Goal: Transaction & Acquisition: Purchase product/service

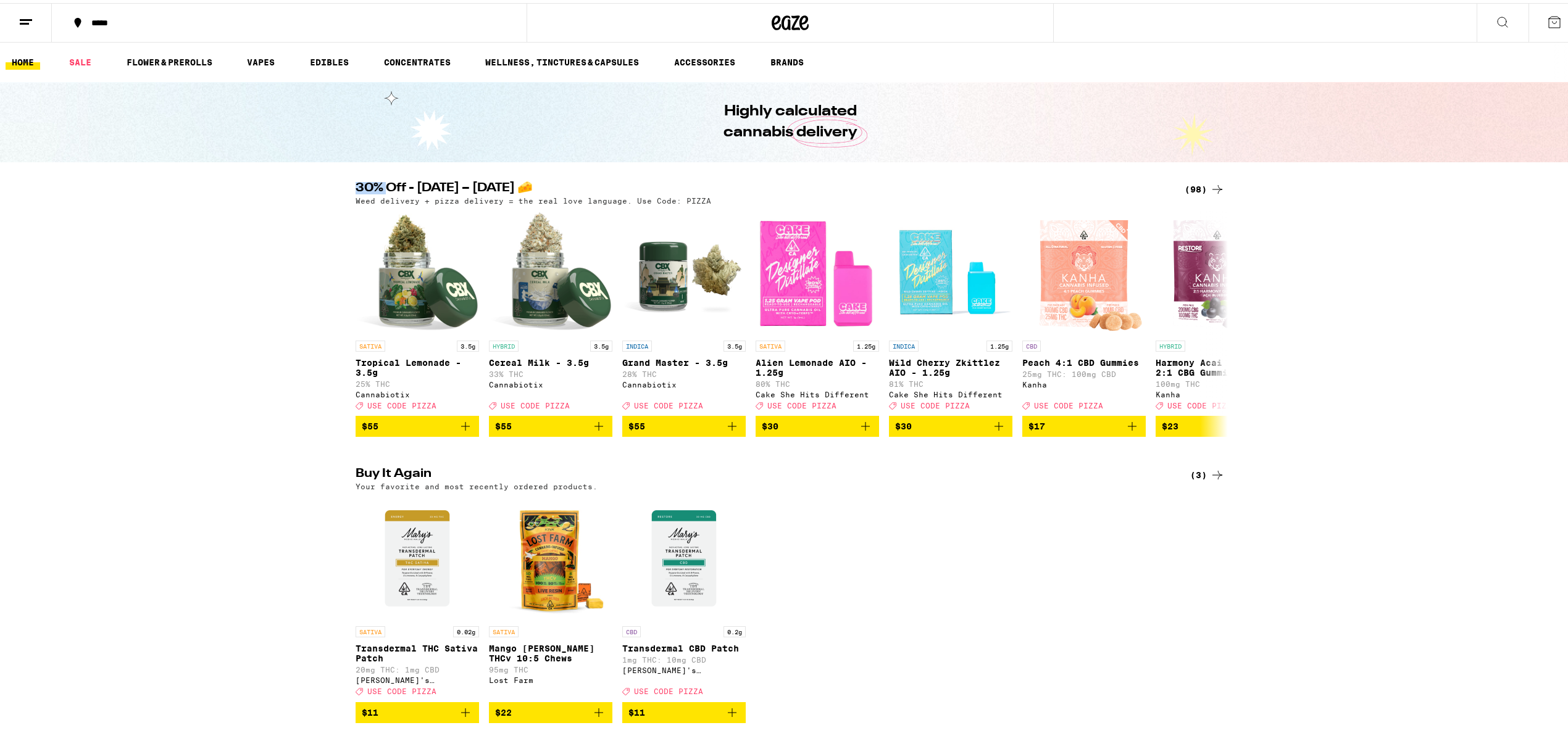
drag, startPoint x: 349, startPoint y: 188, endPoint x: 380, endPoint y: 184, distance: 31.3
click at [380, 184] on h2 "30% Off - [DATE] – [DATE] 🧀" at bounding box center [760, 186] width 809 height 15
click at [173, 359] on div "30% Off - [DATE] – [DATE] 🧀 (98) Weed delivery + pizza delivery = the real love…" at bounding box center [790, 306] width 1580 height 255
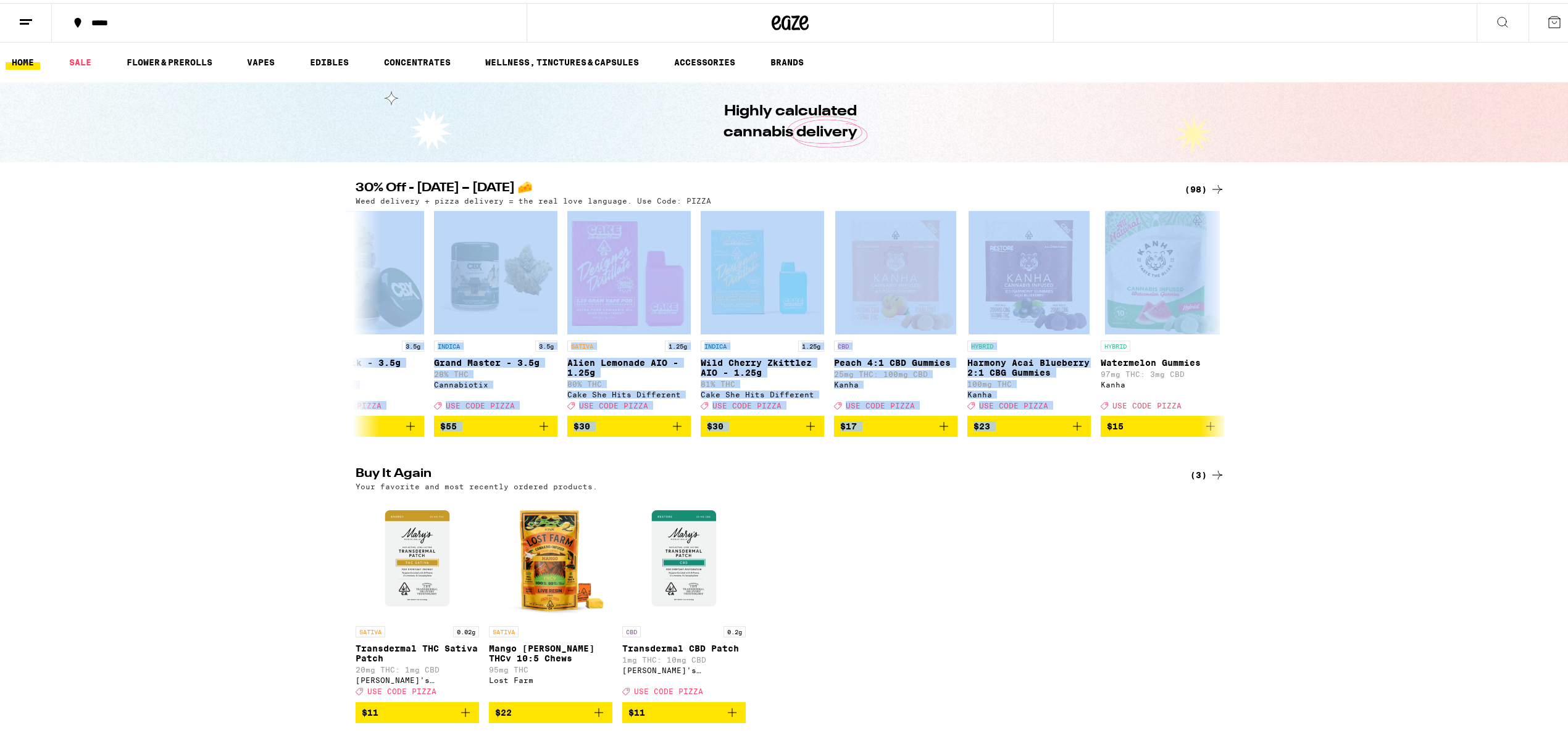
drag, startPoint x: 208, startPoint y: 275, endPoint x: 1228, endPoint y: 277, distance: 1020.0
click at [1228, 277] on div "30% Off - [DATE] – [DATE] 🧀 (98) Weed delivery + pizza delivery = the real love…" at bounding box center [790, 306] width 1580 height 255
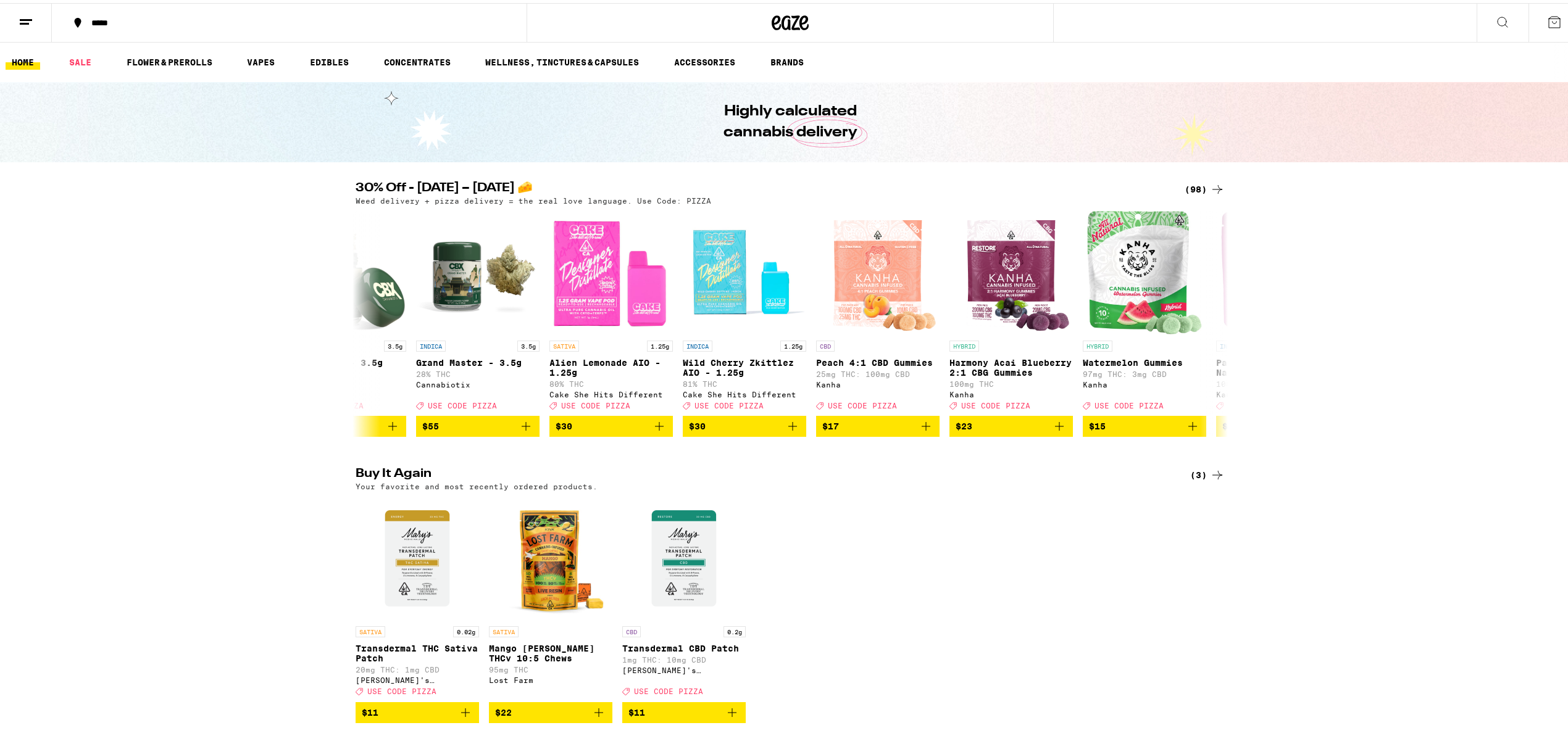
click at [1288, 537] on div "Buy It Again (3) Your favorite and most recently ordered products. SATIVA 0.02g…" at bounding box center [790, 591] width 1580 height 255
click at [358, 324] on icon at bounding box center [357, 320] width 10 height 8
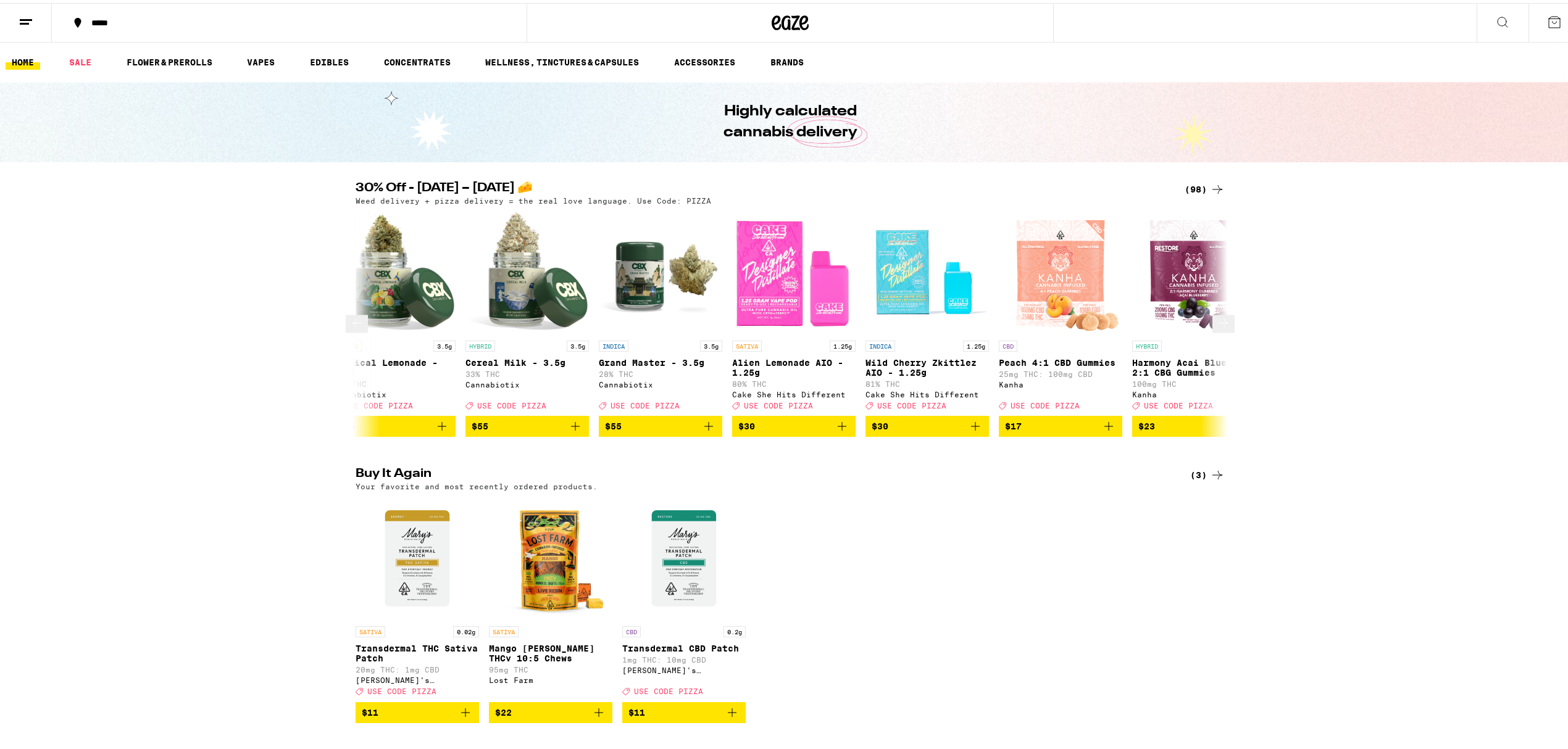
click at [358, 324] on icon at bounding box center [357, 320] width 10 height 8
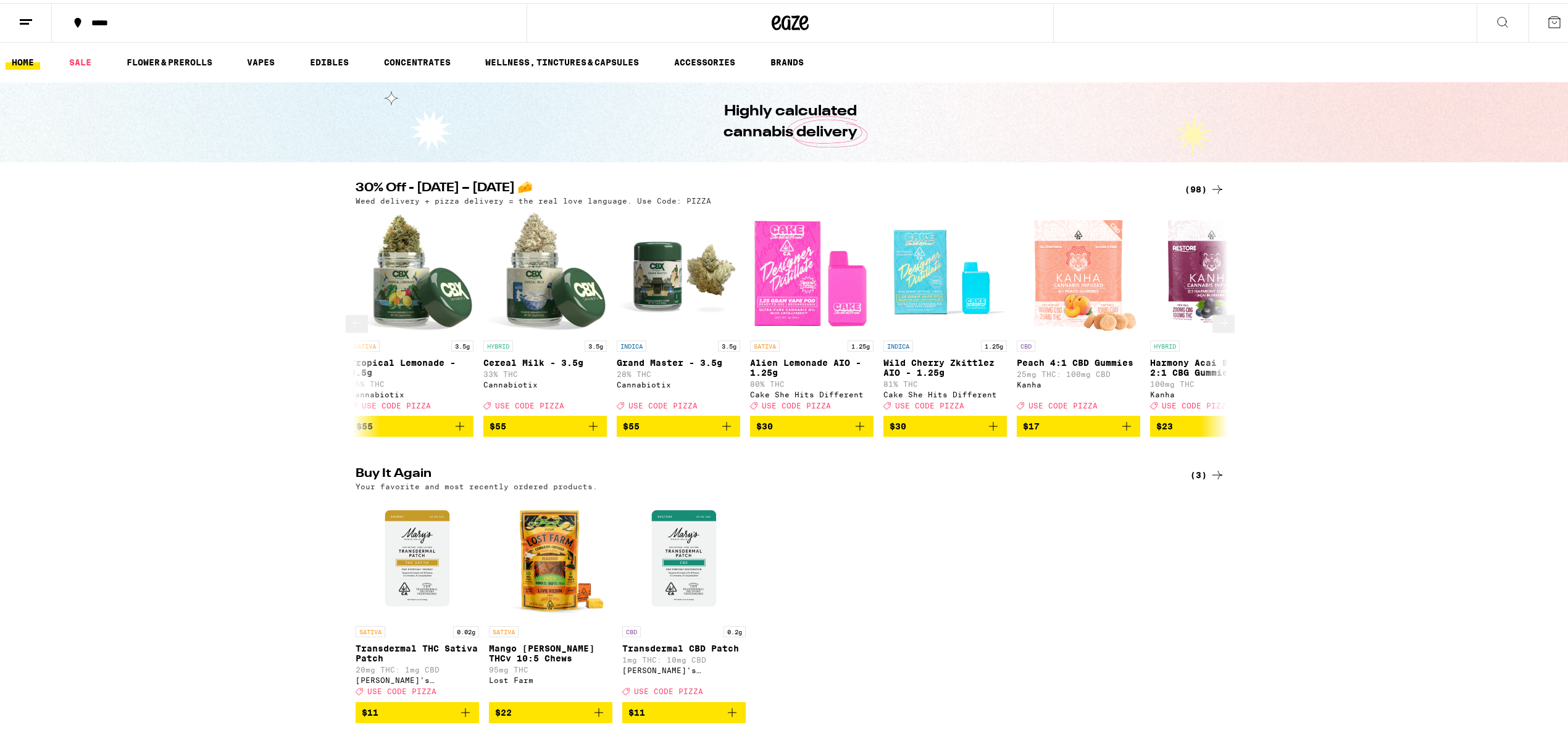
scroll to position [0, 0]
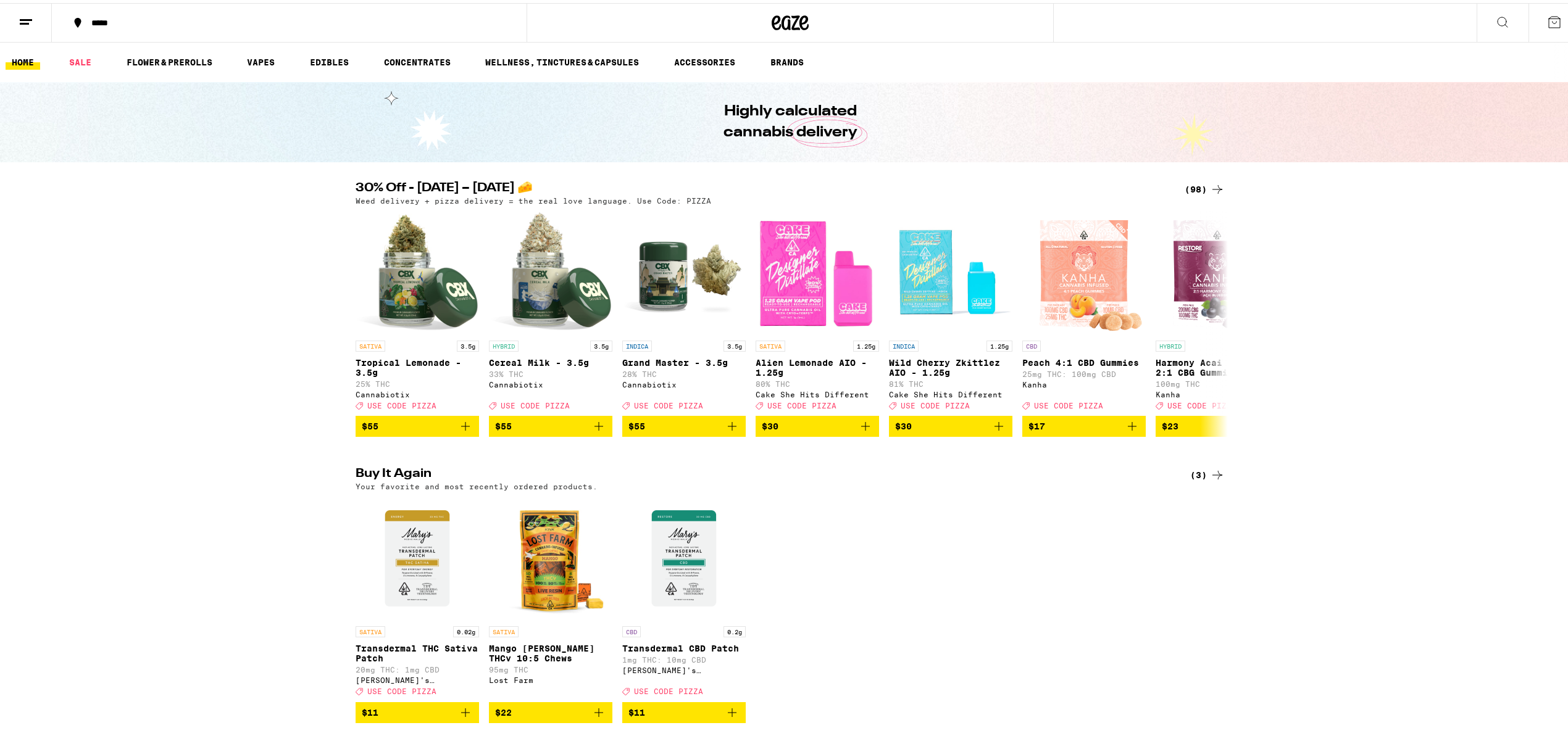
click at [152, 370] on div "30% Off - [DATE] – [DATE] 🧀 (98) Weed delivery + pizza delivery = the real love…" at bounding box center [790, 306] width 1580 height 255
click at [779, 61] on button "BRANDS" at bounding box center [787, 59] width 46 height 15
click at [193, 62] on link "FLOWER & PREROLLS" at bounding box center [170, 59] width 99 height 15
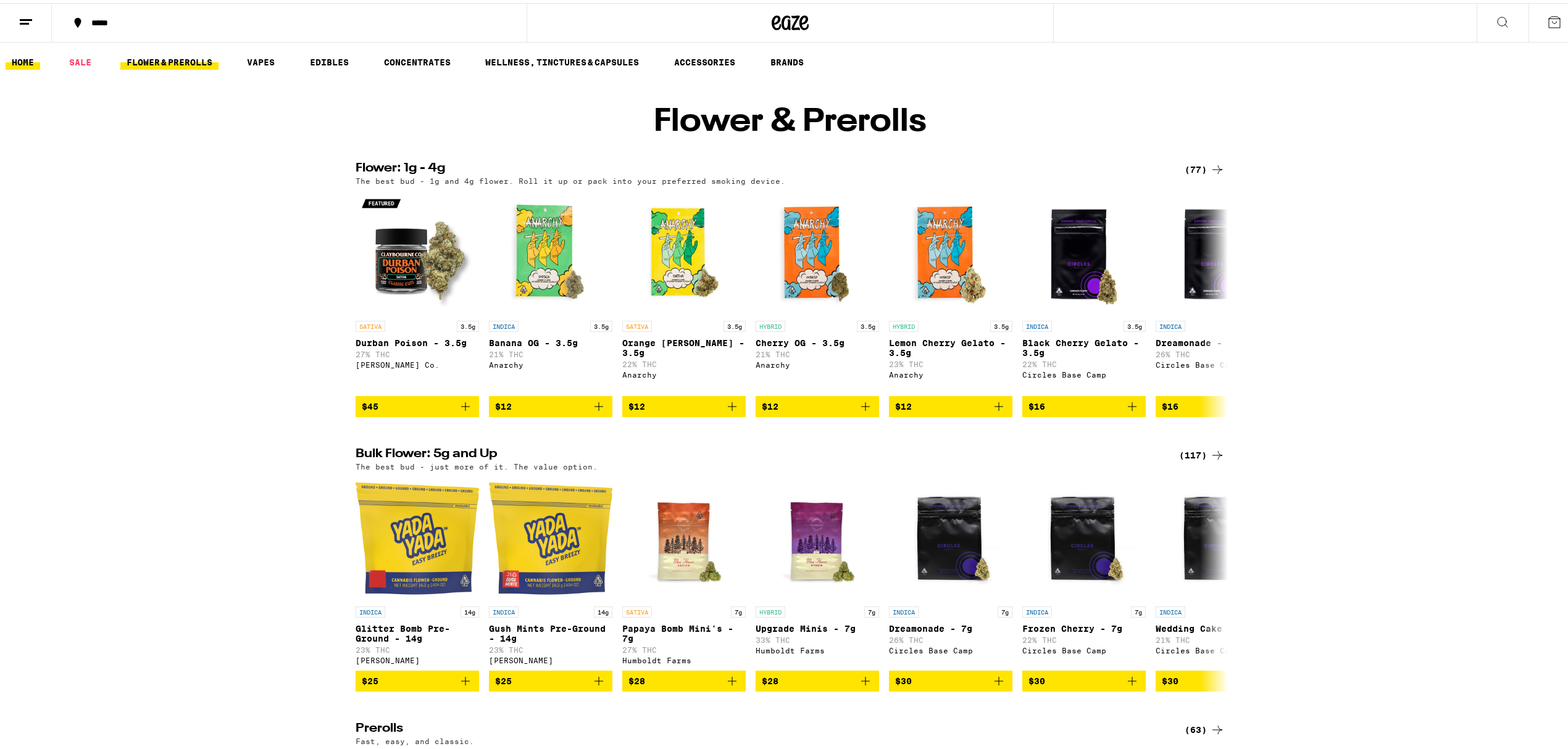
click at [27, 63] on link "HOME" at bounding box center [23, 59] width 35 height 15
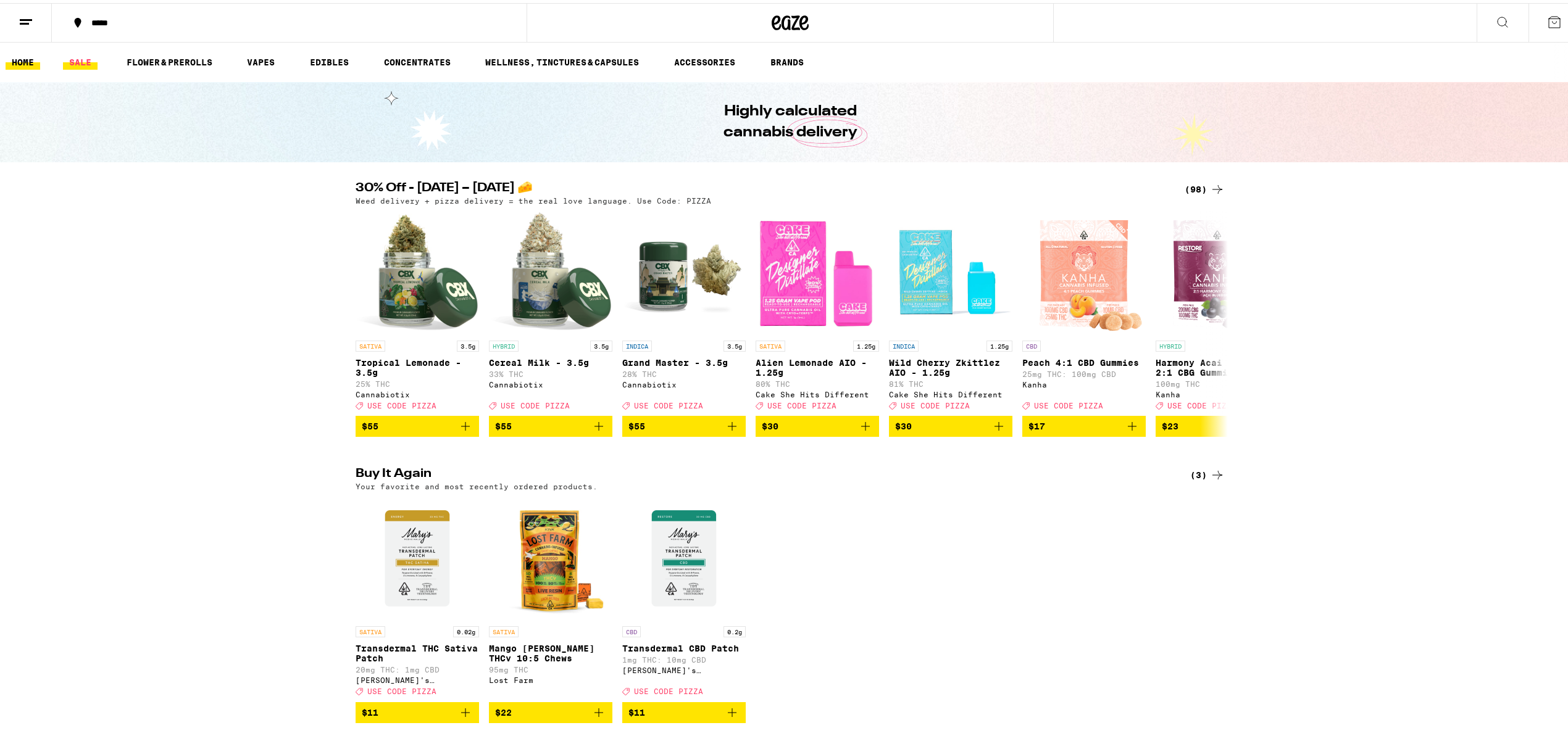
click at [76, 61] on link "SALE" at bounding box center [80, 59] width 35 height 15
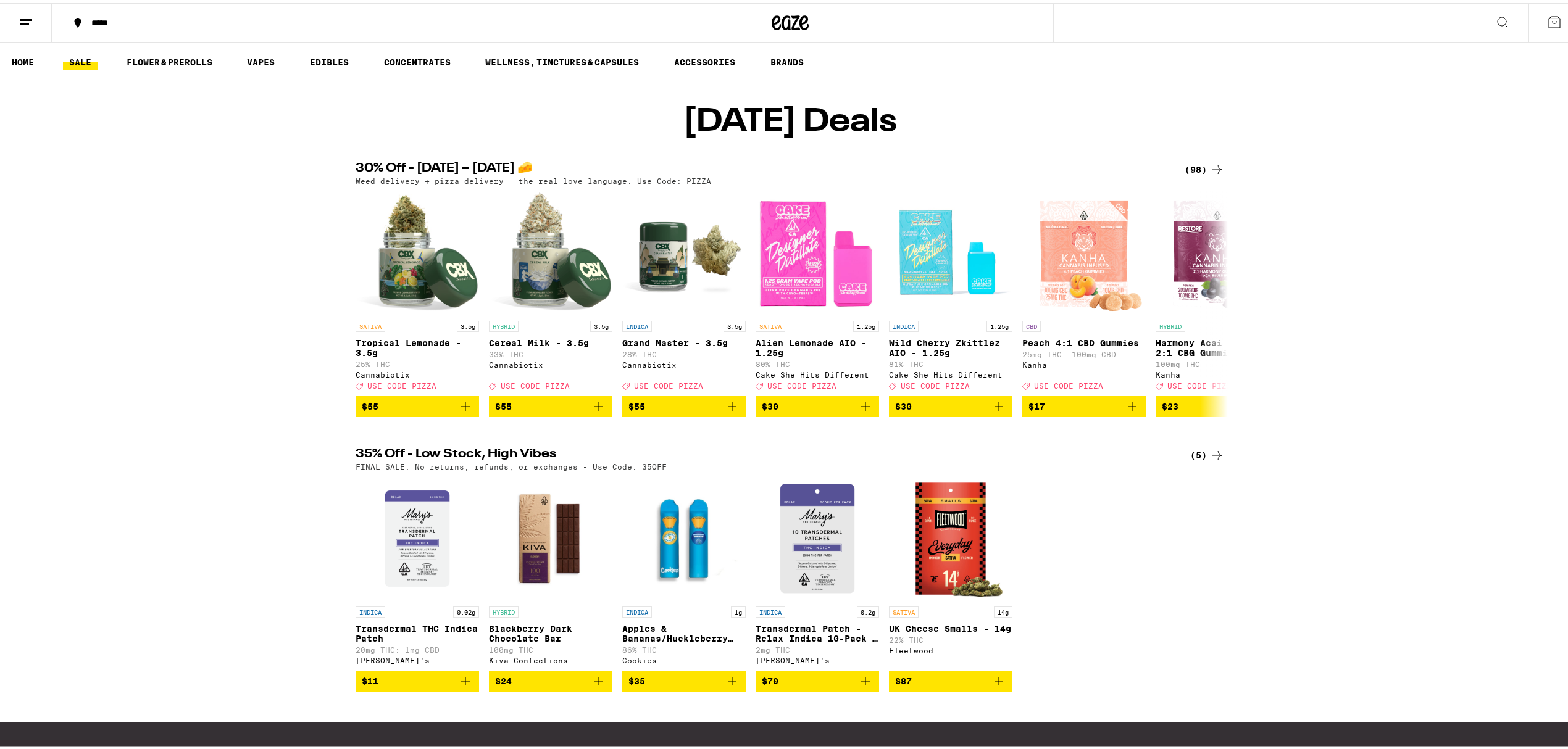
drag, startPoint x: 349, startPoint y: 177, endPoint x: 720, endPoint y: 177, distance: 371.0
click at [720, 174] on h2 "30% Off - [DATE] – [DATE] 🧀" at bounding box center [760, 167] width 809 height 15
drag, startPoint x: 358, startPoint y: 479, endPoint x: 408, endPoint y: 486, distance: 50.5
click at [408, 468] on div "35% Off - Low Stock, High Vibes (5) FINAL SALE: No returns, refunds, or exchang…" at bounding box center [790, 456] width 869 height 23
click at [289, 464] on div "30% Off - [DATE] – [DATE] 🧀 (98) Weed delivery + pizza delivery = the real love…" at bounding box center [790, 537] width 1580 height 755
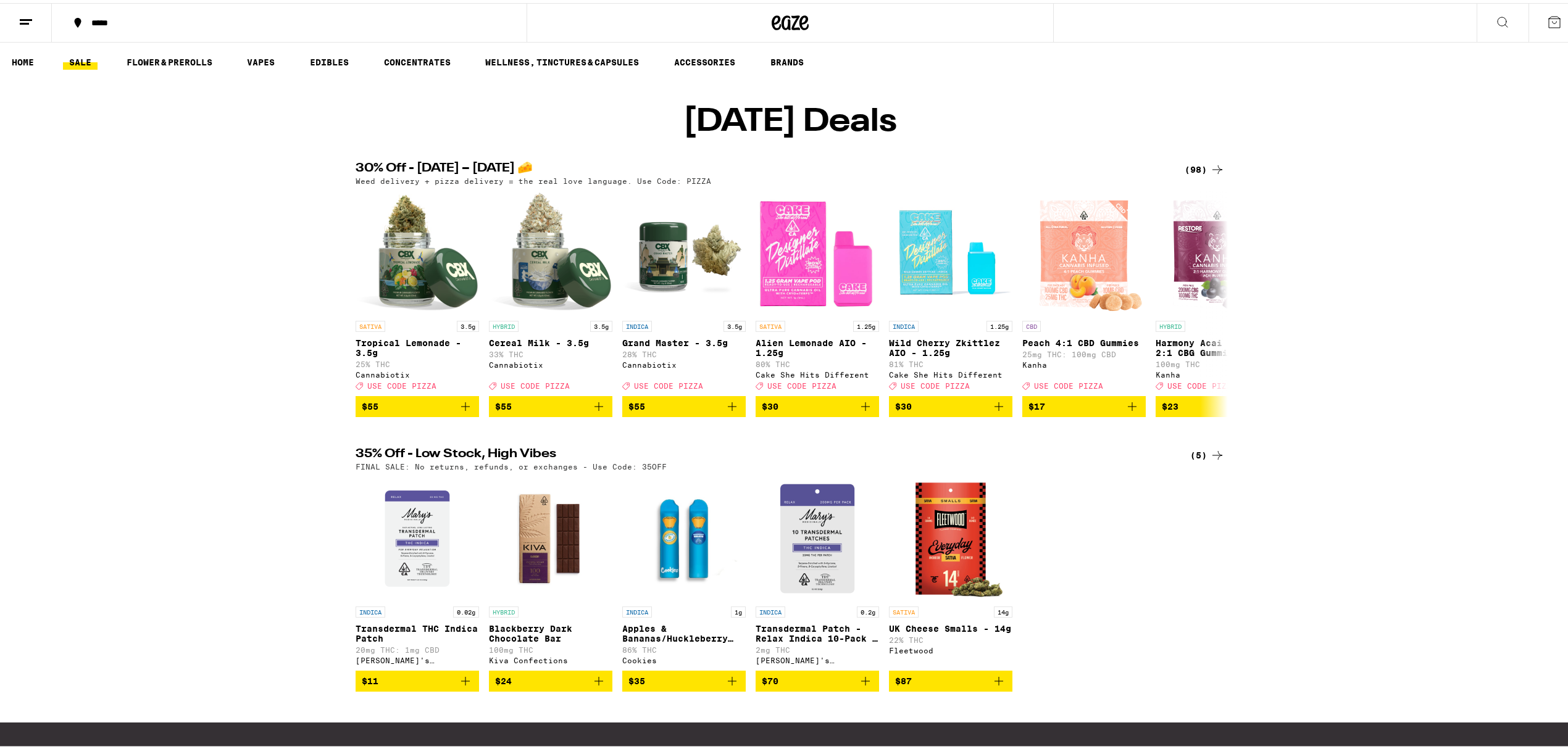
click at [1199, 627] on div "INDICA 0.02g Transdermal THC Indica Patch 20mg THC: 1mg CBD Mary's Medicinals $…" at bounding box center [790, 581] width 889 height 215
